Goal: Check status: Check status

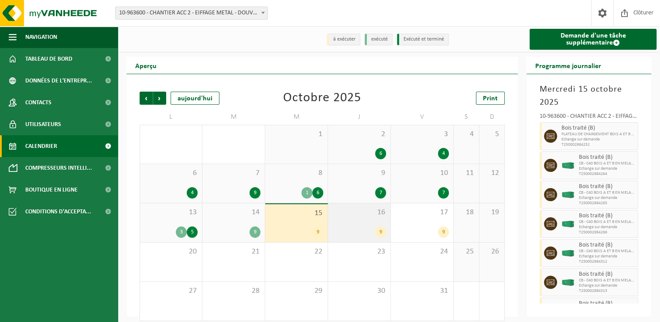
click at [331, 218] on div "16 9" at bounding box center [359, 222] width 62 height 39
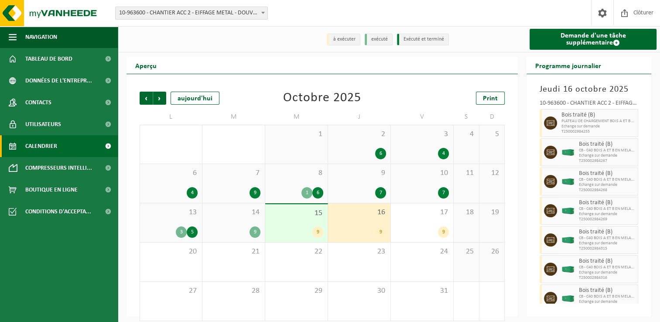
click at [361, 217] on span "16" at bounding box center [360, 213] width 54 height 10
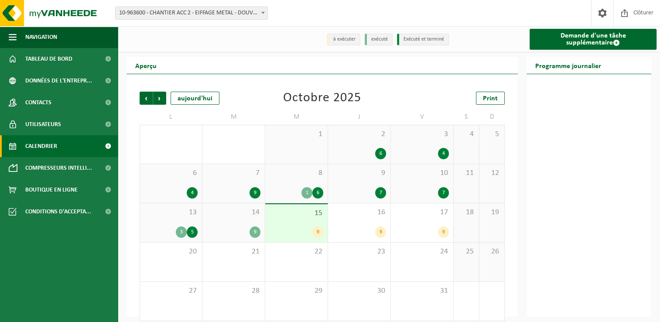
click at [309, 227] on div "15 9" at bounding box center [296, 223] width 62 height 38
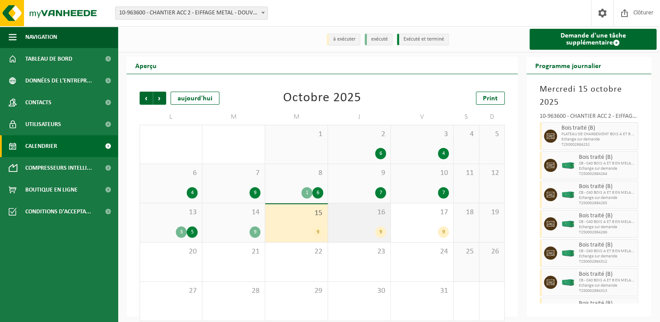
click at [356, 225] on div "16 9" at bounding box center [359, 222] width 62 height 39
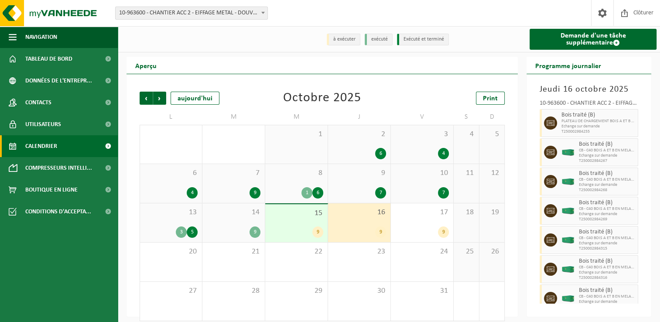
click at [246, 234] on div "9" at bounding box center [234, 232] width 54 height 11
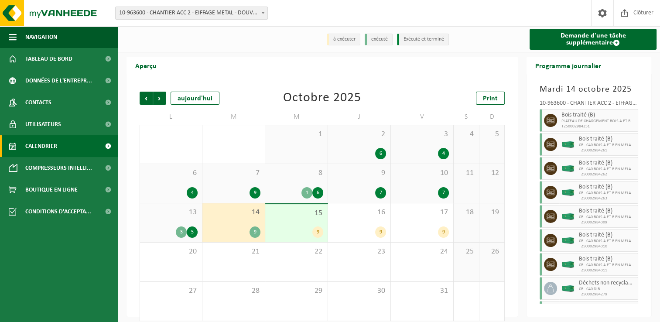
click at [292, 187] on div "8 1 6" at bounding box center [296, 183] width 62 height 39
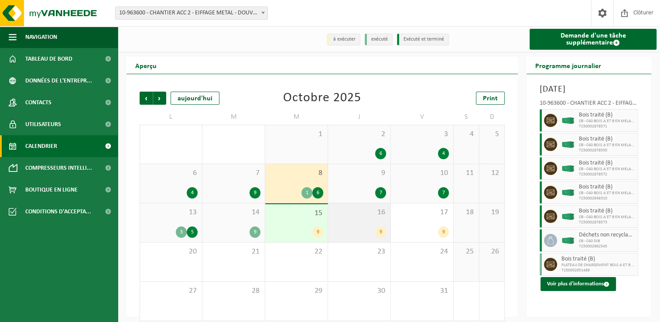
click at [330, 229] on div "16 9" at bounding box center [359, 222] width 62 height 39
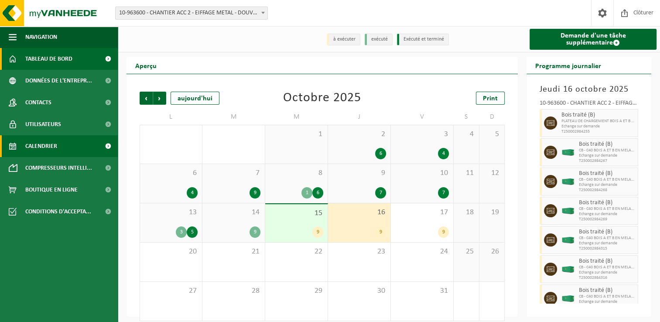
click at [42, 58] on span "Tableau de bord" at bounding box center [48, 59] width 47 height 22
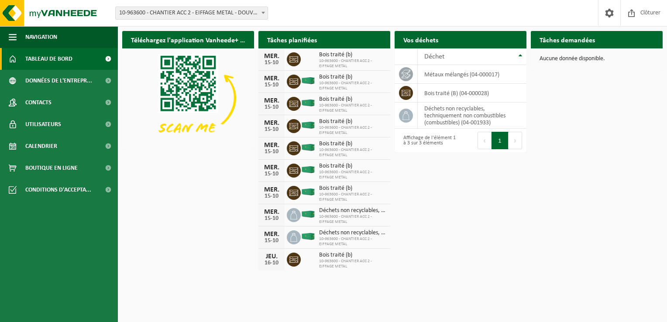
click at [134, 233] on div "Téléchargez l'application Vanheede+ maintenant! Cachez Tâches planifiées Consul…" at bounding box center [392, 150] width 545 height 247
